Goal: Check status: Check status

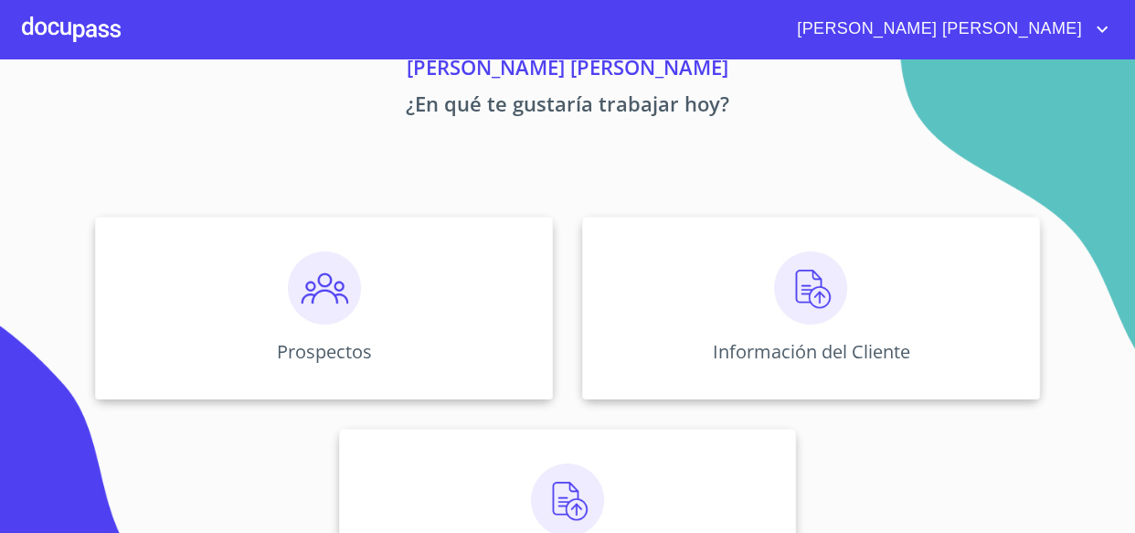
scroll to position [173, 0]
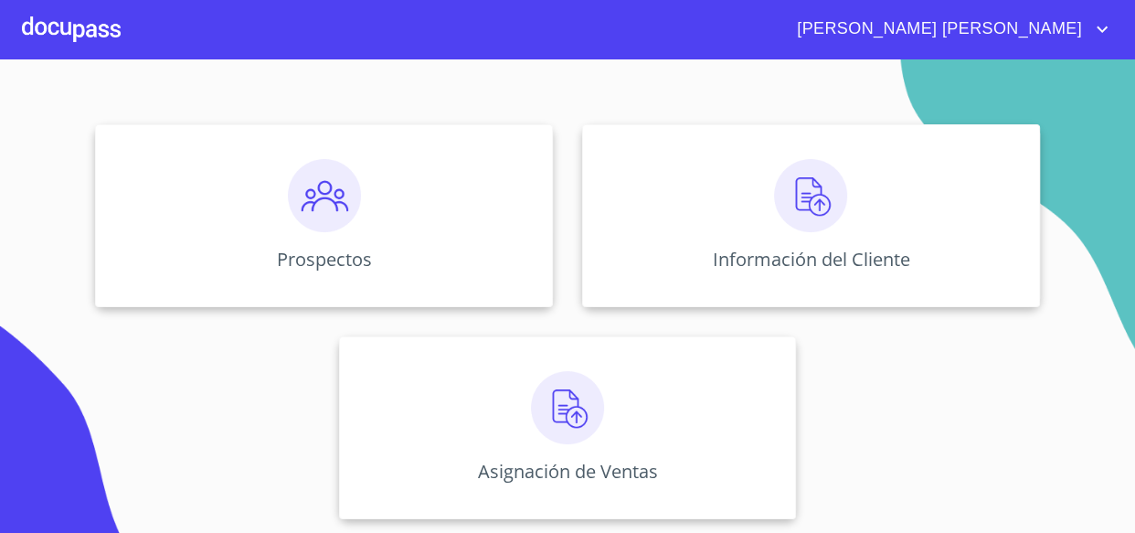
click at [821, 207] on img at bounding box center [810, 195] width 73 height 73
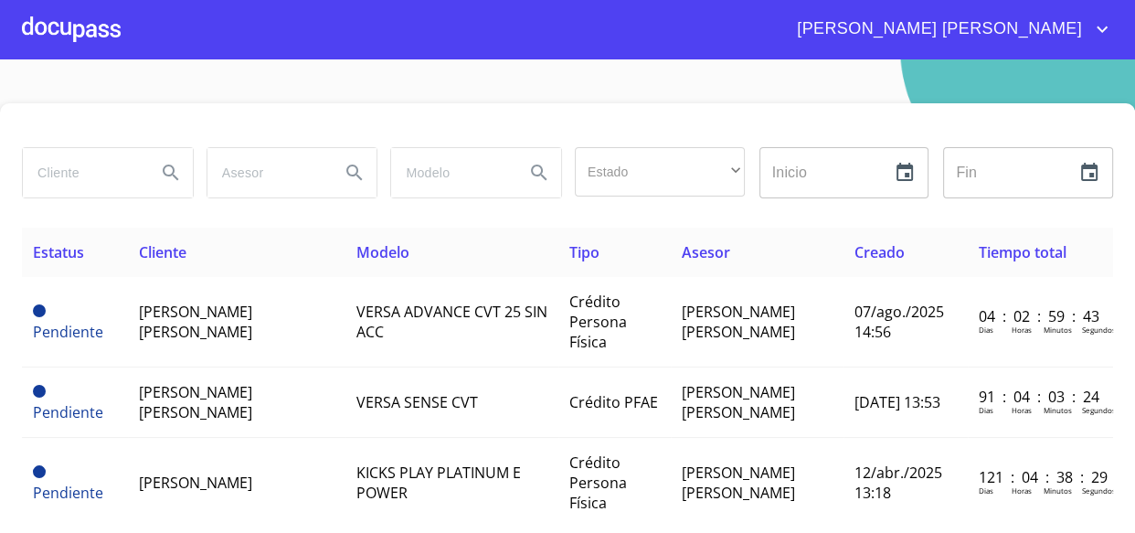
click at [95, 177] on input "search" at bounding box center [82, 172] width 119 height 49
type input "ITZ"
click at [164, 172] on icon "Search" at bounding box center [171, 173] width 22 height 22
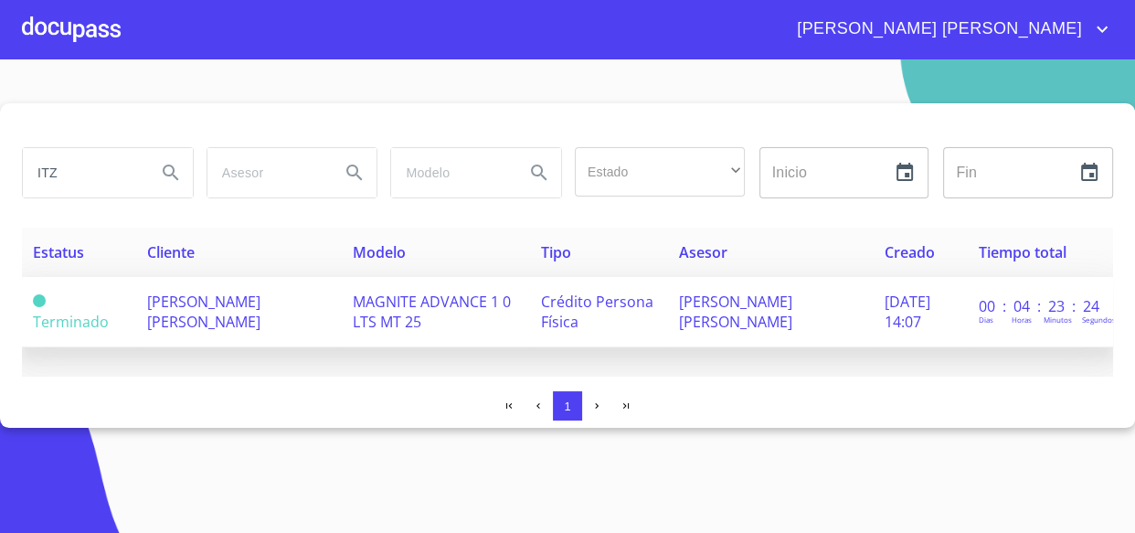
click at [292, 326] on td "[PERSON_NAME] [PERSON_NAME]" at bounding box center [239, 312] width 207 height 70
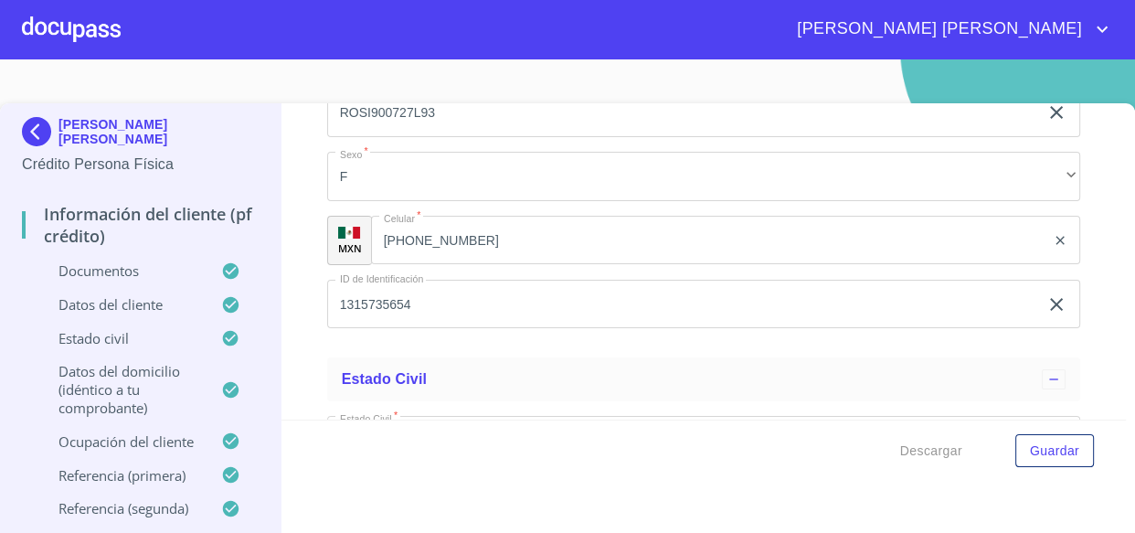
scroll to position [5898, 0]
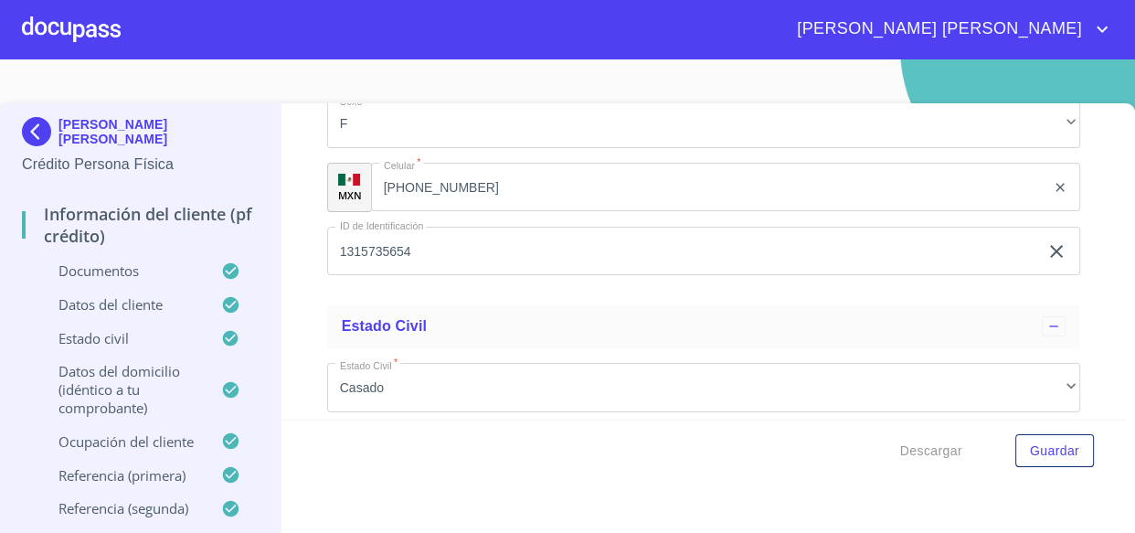
click at [484, 181] on input "[PHONE_NUMBER]" at bounding box center [708, 187] width 675 height 49
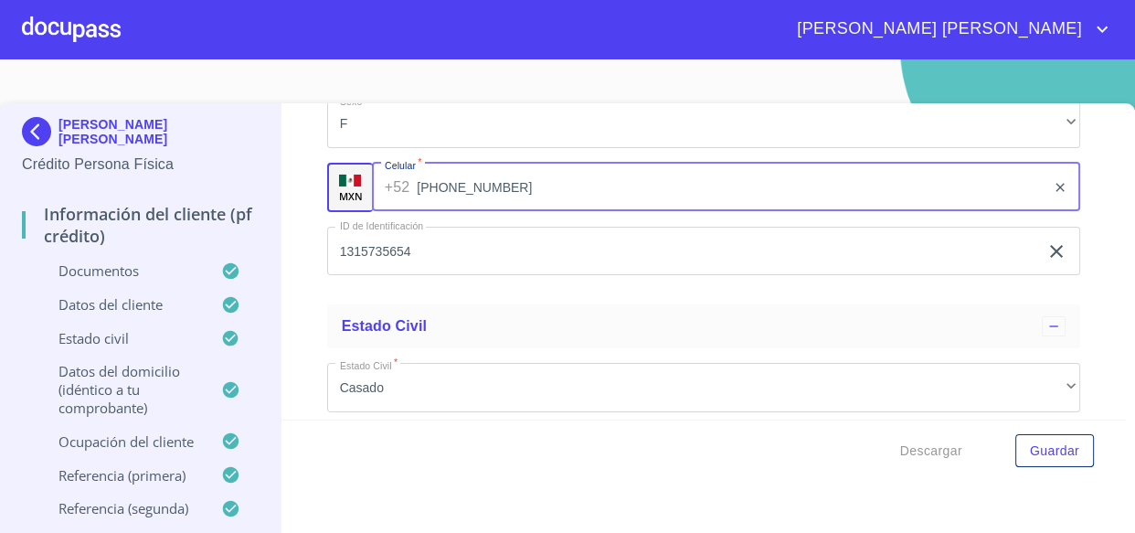
click at [484, 181] on input "[PHONE_NUMBER]" at bounding box center [731, 187] width 629 height 49
click at [503, 174] on input "[PHONE_NUMBER]" at bounding box center [731, 187] width 629 height 49
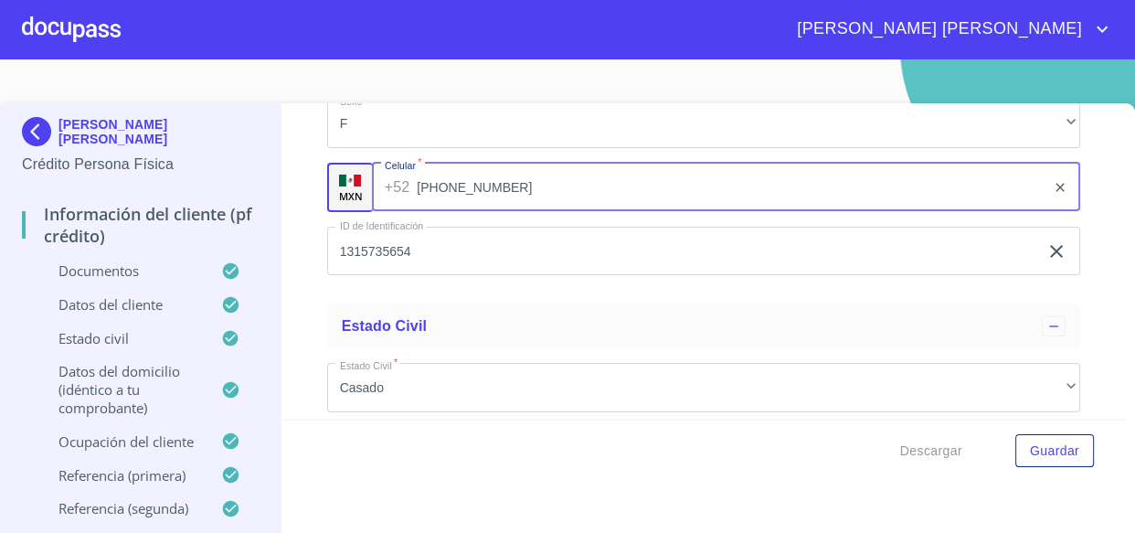
drag, startPoint x: 503, startPoint y: 174, endPoint x: 470, endPoint y: 182, distance: 33.9
click at [470, 182] on input "[PHONE_NUMBER]" at bounding box center [731, 187] width 629 height 49
